Goal: Check status: Check status

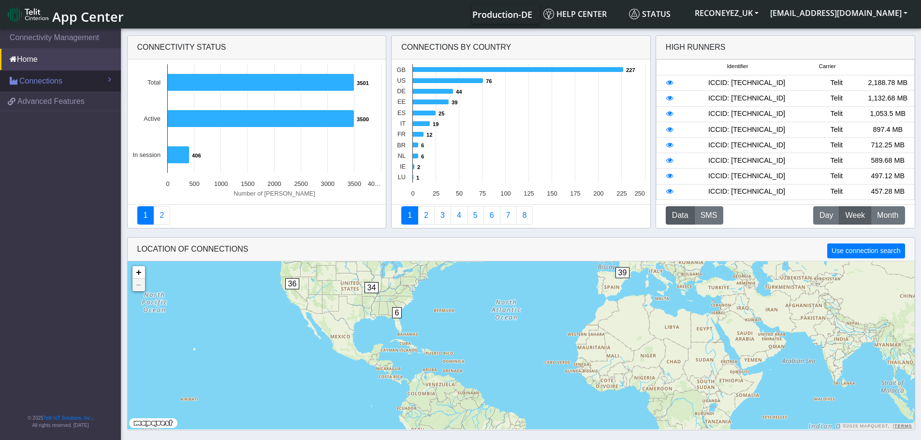
click at [41, 81] on span "Connections" at bounding box center [40, 81] width 43 height 12
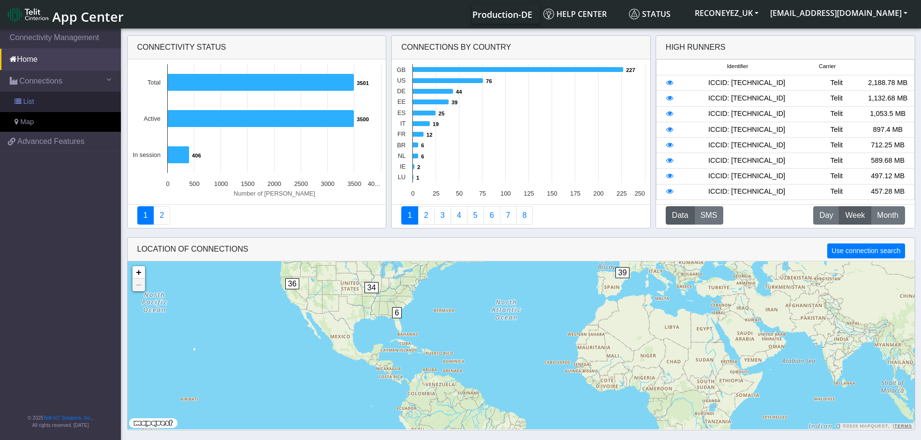
click at [35, 105] on link "List" at bounding box center [60, 102] width 121 height 20
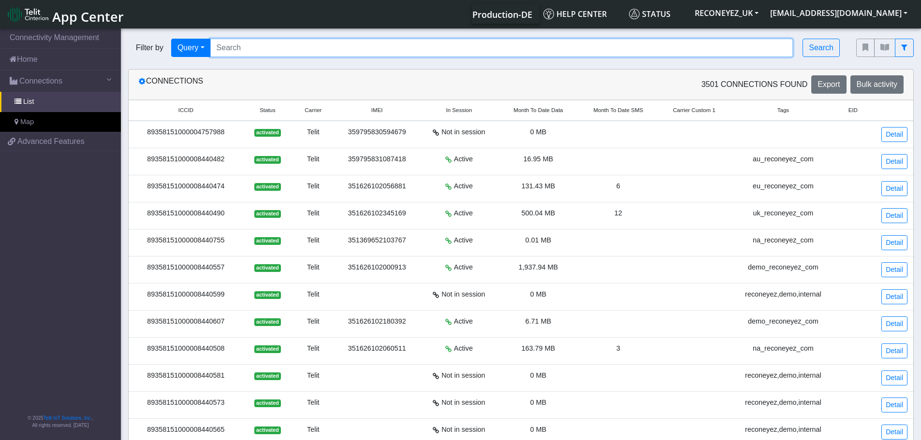
paste input "89358151000008428396"
type input "89358151000008428396"
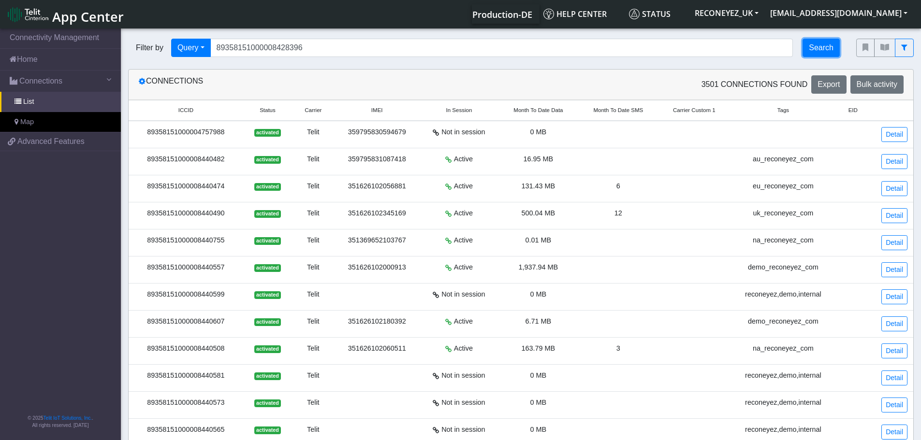
click at [825, 51] on button "Search" at bounding box center [820, 48] width 37 height 18
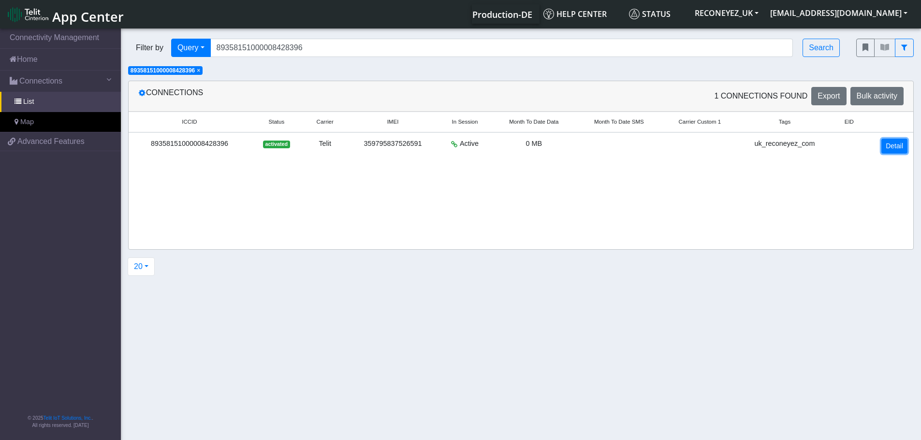
click at [889, 151] on link "Detail" at bounding box center [894, 146] width 26 height 15
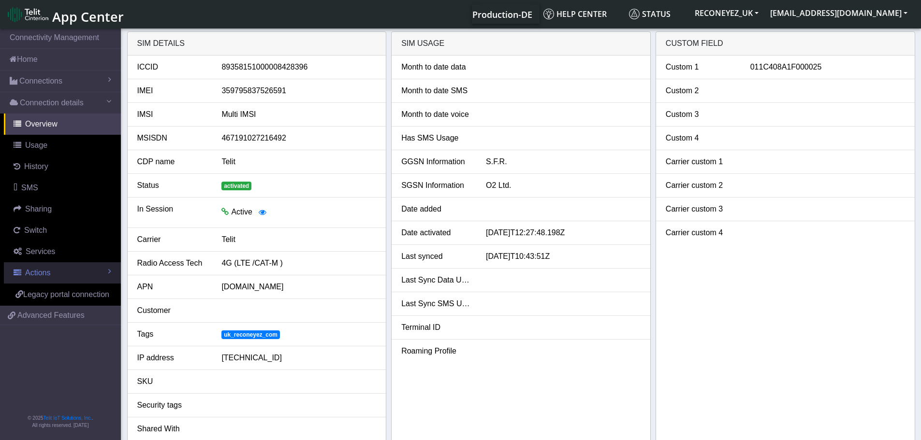
click at [57, 279] on link "Actions" at bounding box center [62, 272] width 117 height 21
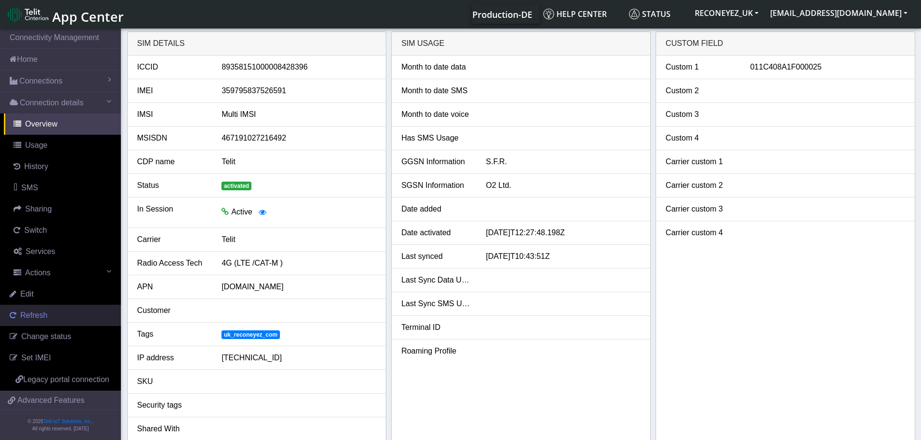
click at [52, 318] on link "Refresh" at bounding box center [60, 315] width 121 height 21
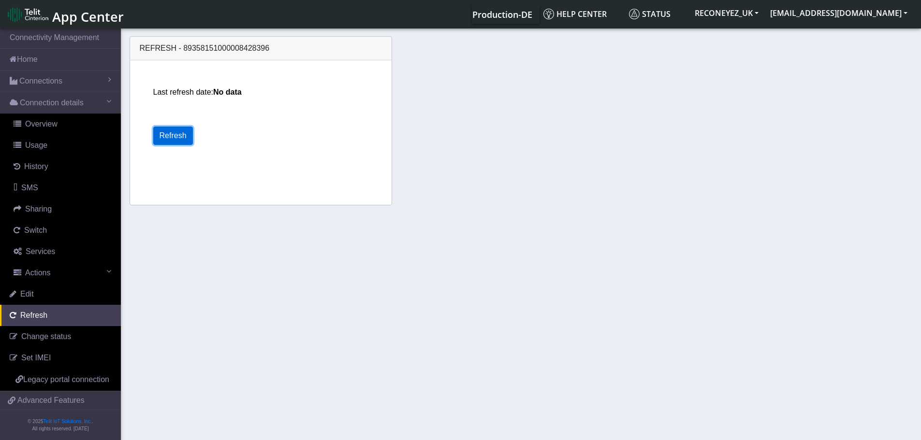
click at [180, 133] on button "Refresh" at bounding box center [173, 136] width 40 height 18
